Goal: Task Accomplishment & Management: Complete application form

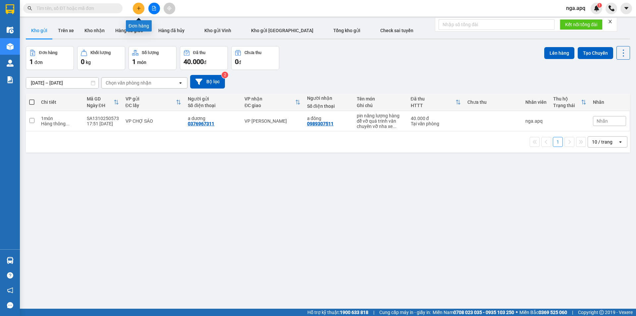
click at [137, 4] on button at bounding box center [139, 9] width 12 height 12
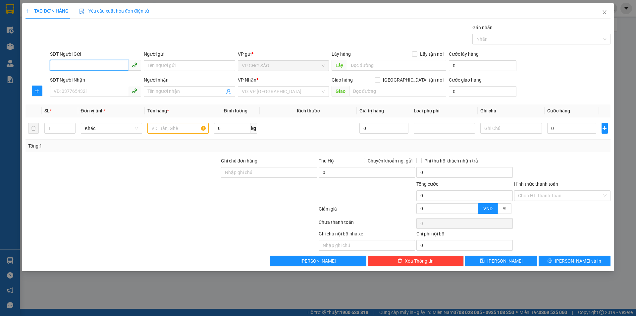
click at [56, 67] on input "SĐT Người Gửi" at bounding box center [89, 65] width 78 height 11
type input "0"
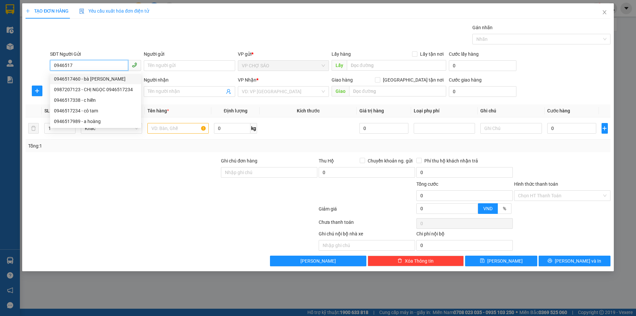
click at [75, 78] on div "0946517460 - bà [PERSON_NAME]" at bounding box center [95, 78] width 83 height 7
type input "0946517460"
type input "bà [PERSON_NAME]"
checkbox input "true"
type input "nam giang"
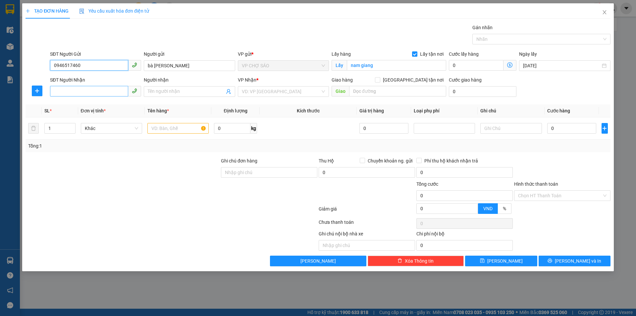
type input "0946517460"
click at [55, 90] on input "SĐT Người Nhận" at bounding box center [89, 91] width 78 height 11
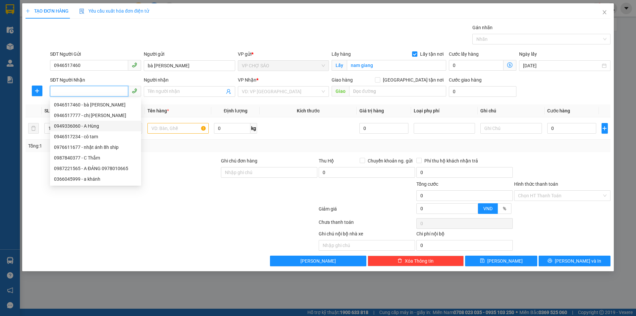
click at [90, 125] on div "0949336060 - A Hùng" at bounding box center [95, 125] width 83 height 7
type input "0949336060"
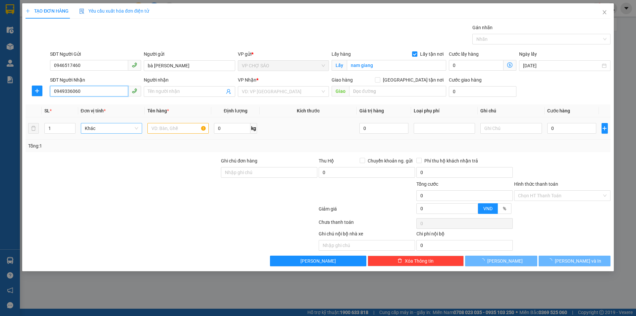
type input "A Hùng"
checkbox input "true"
type input "VP [GEOGRAPHIC_DATA]"
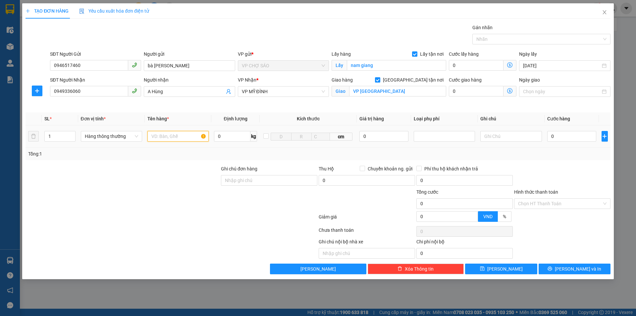
click at [158, 137] on input "text" at bounding box center [177, 136] width 61 height 11
type input "giấy tơ"
drag, startPoint x: 557, startPoint y: 138, endPoint x: 501, endPoint y: 145, distance: 56.5
click at [557, 138] on input "0" at bounding box center [571, 136] width 49 height 11
type input "3"
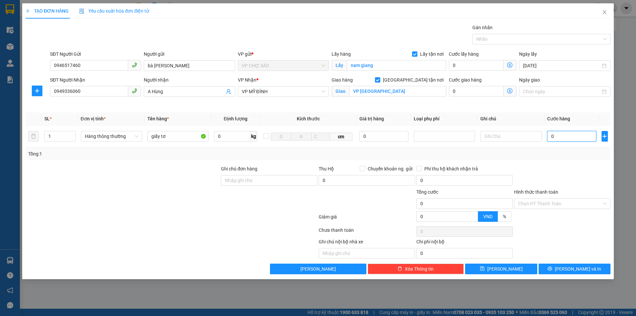
type input "3"
type input "30"
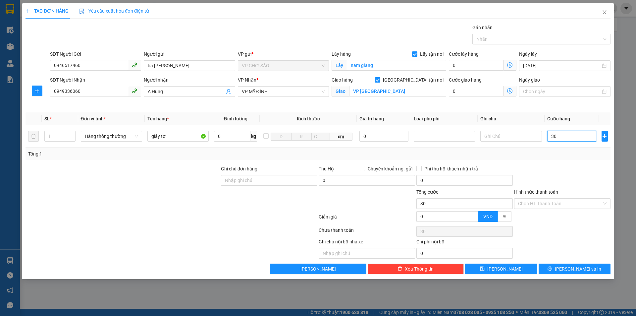
type input "300"
type input "3.000"
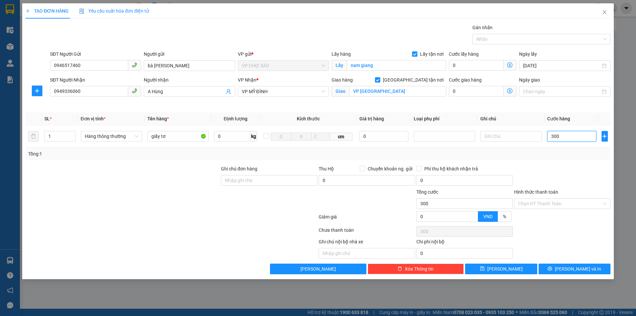
type input "3.000"
type input "30.000"
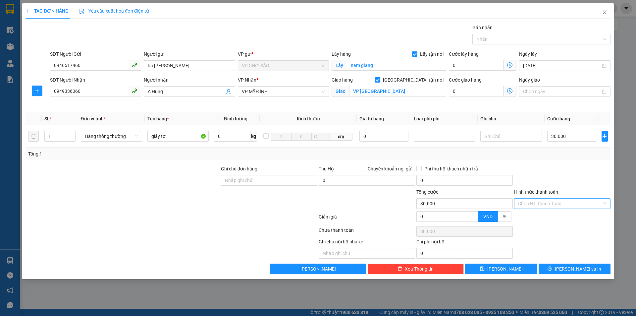
click at [552, 201] on input "Hình thức thanh toán" at bounding box center [560, 203] width 84 height 10
click at [542, 217] on div "Tại văn phòng" at bounding box center [562, 216] width 88 height 7
type input "0"
click at [583, 272] on button "[PERSON_NAME] và In" at bounding box center [575, 268] width 72 height 11
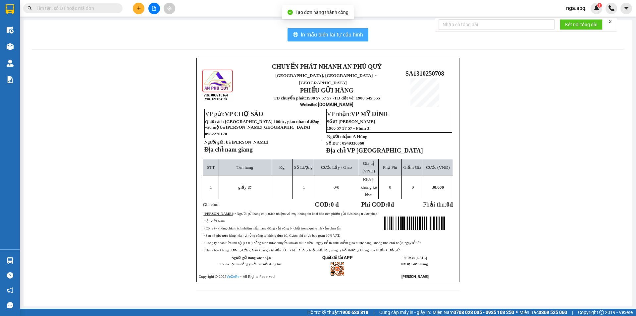
click at [317, 37] on span "In mẫu biên lai tự cấu hình" at bounding box center [332, 34] width 62 height 8
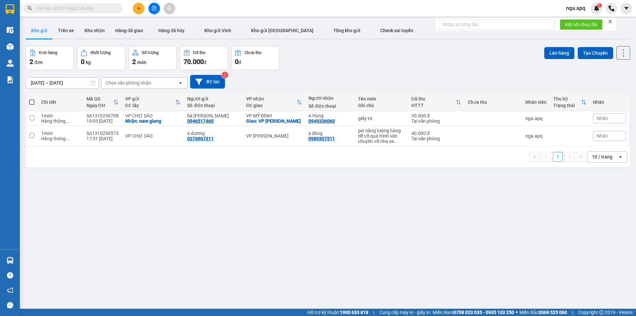
click at [540, 47] on div "Đơn hàng 2 đơn Khối lượng 0 kg Số lượng 2 món Đã thu 70.000 đ Chưa thu 0 đ Lên …" at bounding box center [328, 58] width 604 height 24
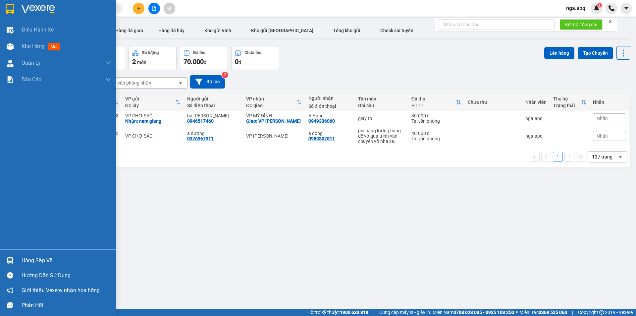
click at [12, 258] on img at bounding box center [10, 260] width 7 height 7
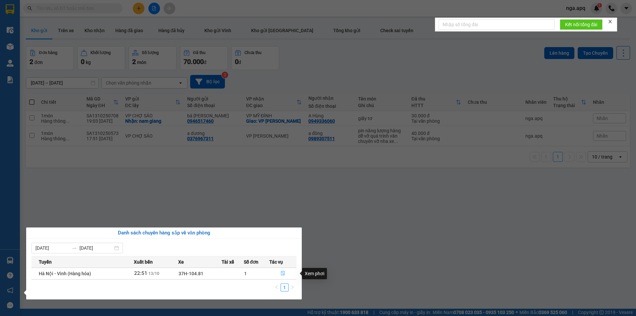
click at [281, 271] on icon "file-done" at bounding box center [283, 273] width 4 height 5
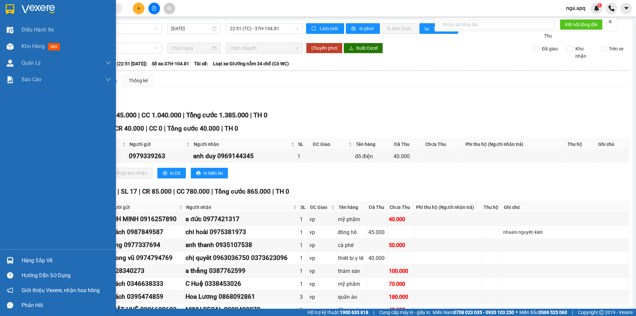
click at [9, 260] on img at bounding box center [10, 260] width 7 height 7
